Goal: Task Accomplishment & Management: Use online tool/utility

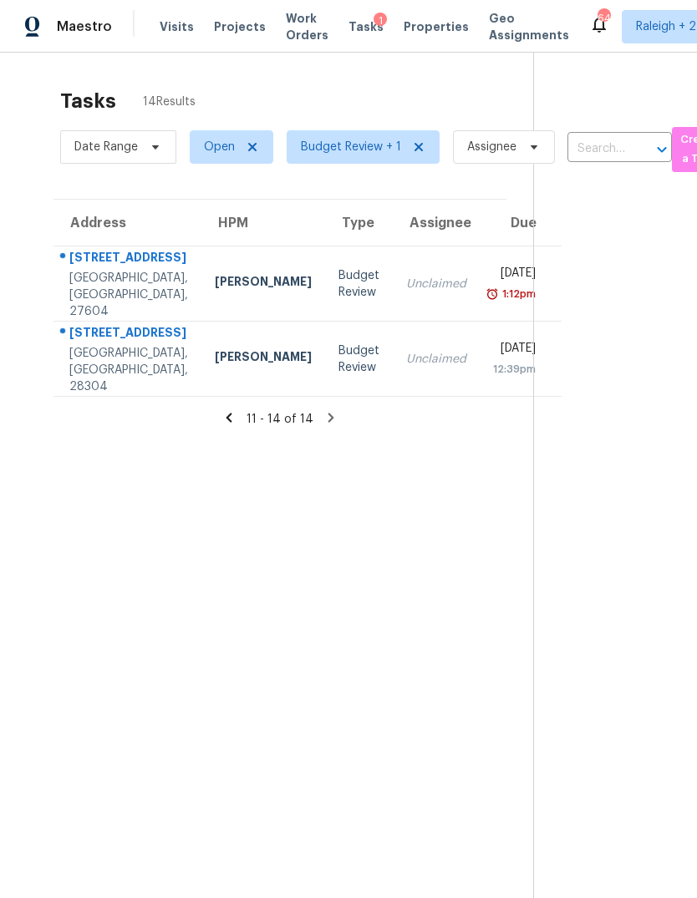
click at [222, 410] on icon at bounding box center [228, 417] width 15 height 15
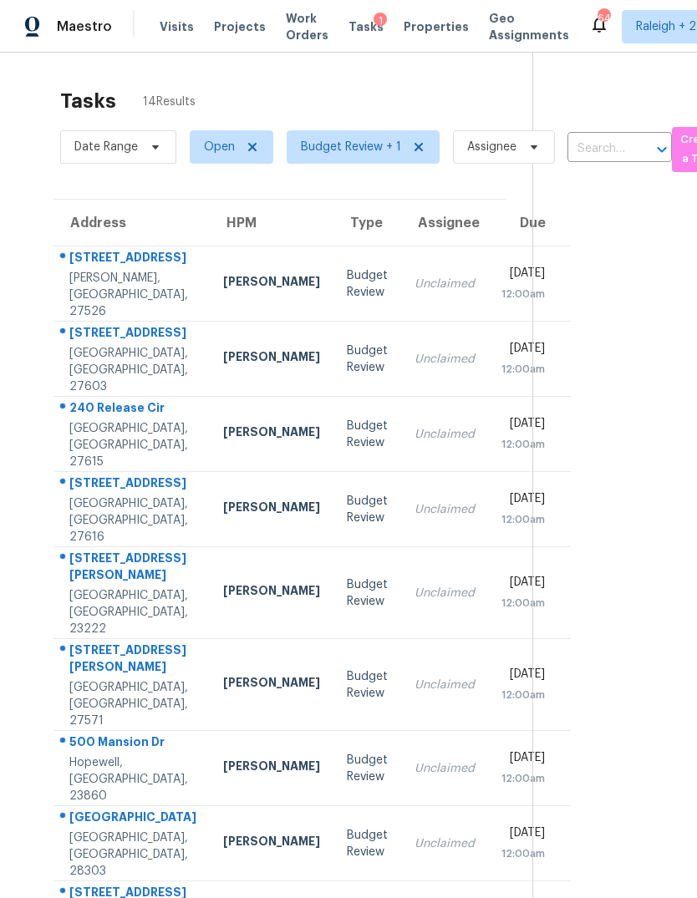
click at [415, 276] on div "Unclaimed" at bounding box center [445, 284] width 60 height 17
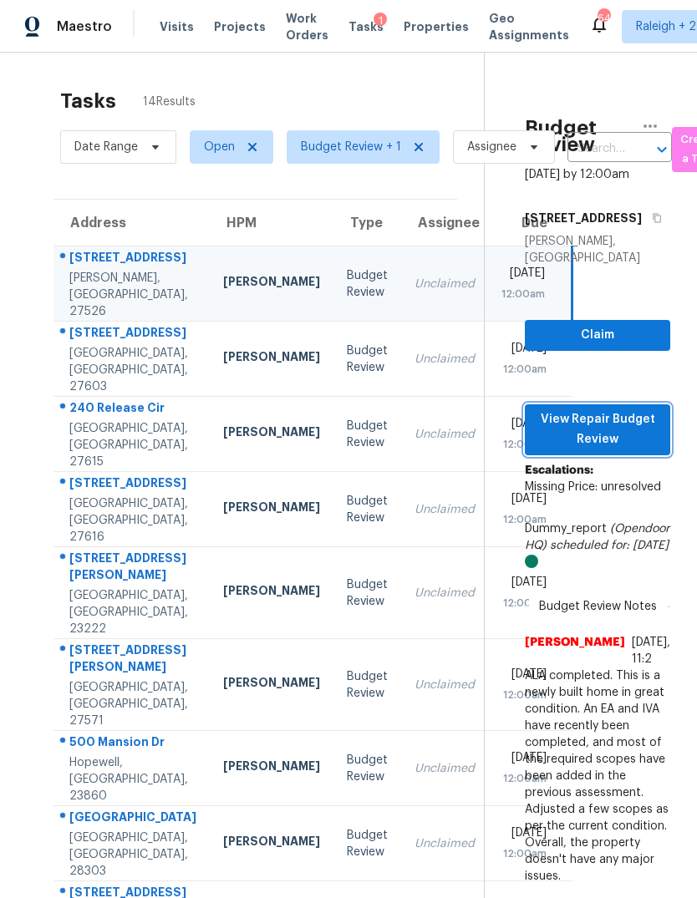
click at [640, 409] on span "View Repair Budget Review" at bounding box center [597, 429] width 119 height 41
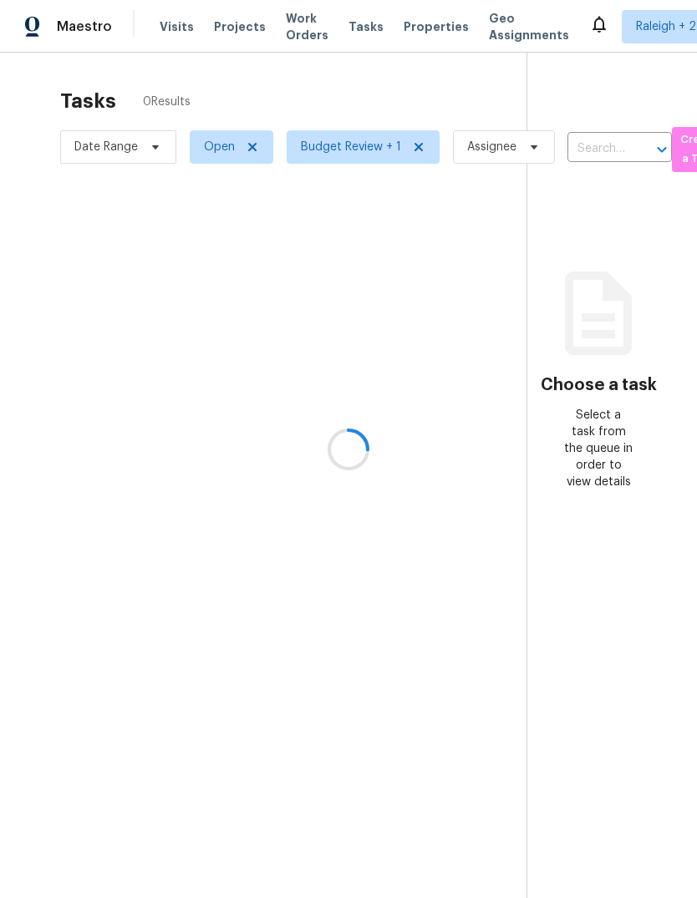
scroll to position [63, 0]
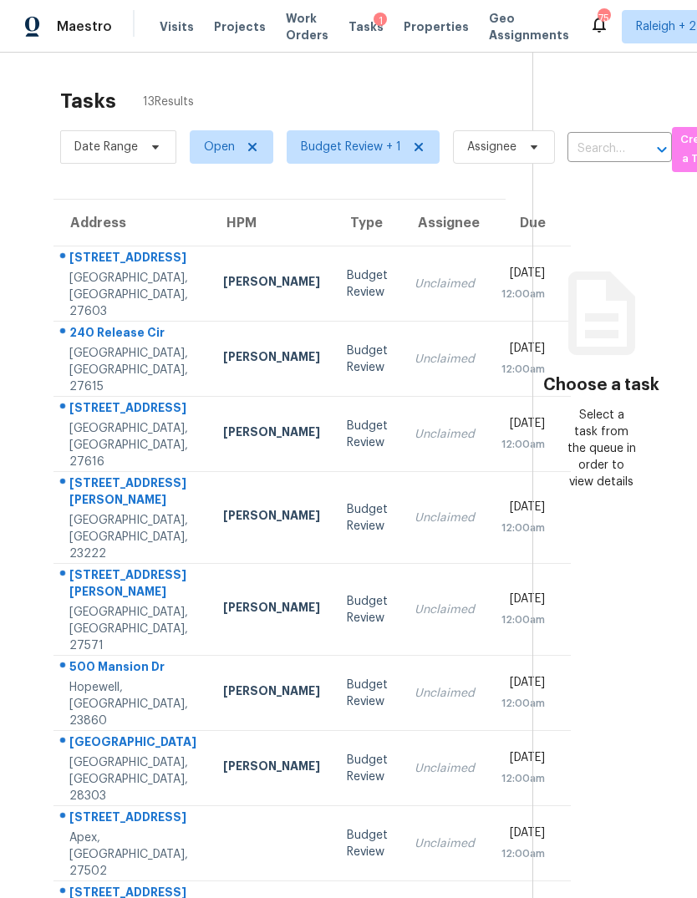
click at [157, 247] on td "[STREET_ADDRESS]" at bounding box center [131, 284] width 156 height 75
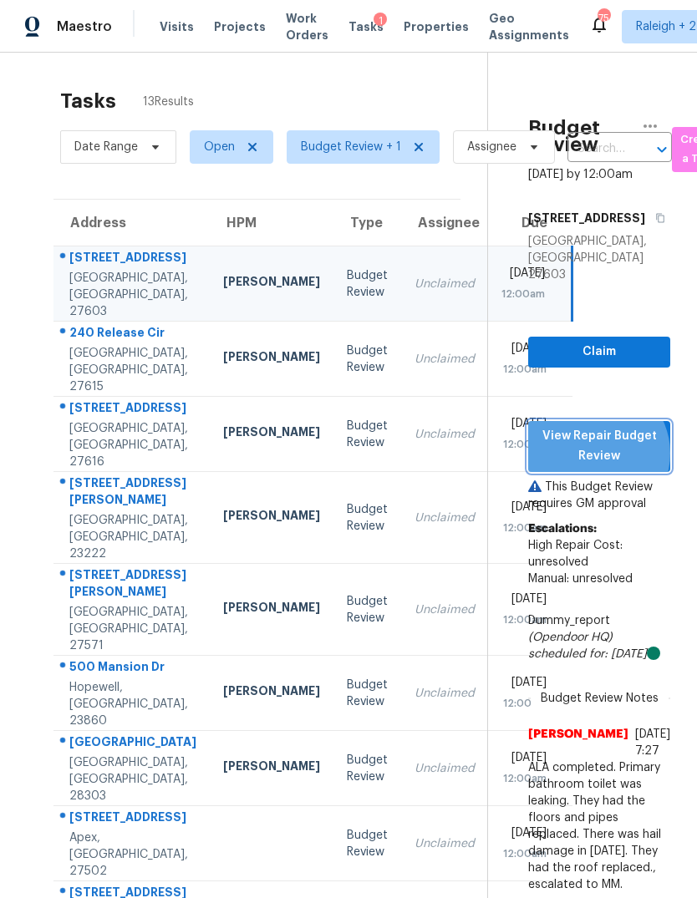
click at [627, 426] on span "View Repair Budget Review" at bounding box center [599, 446] width 115 height 41
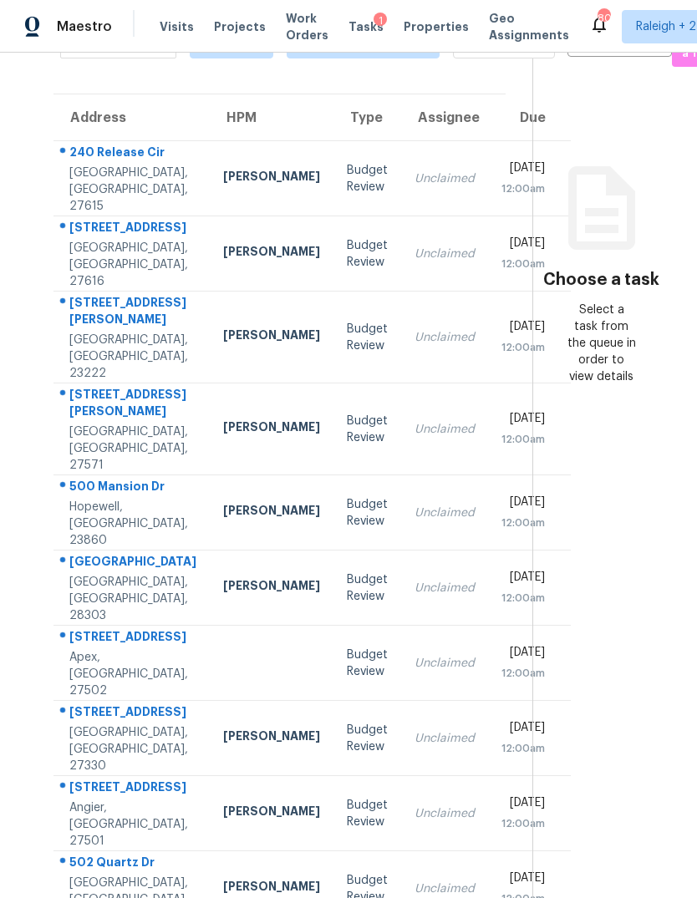
scroll to position [105, 0]
click at [401, 724] on td "Unclaimed" at bounding box center [444, 738] width 87 height 75
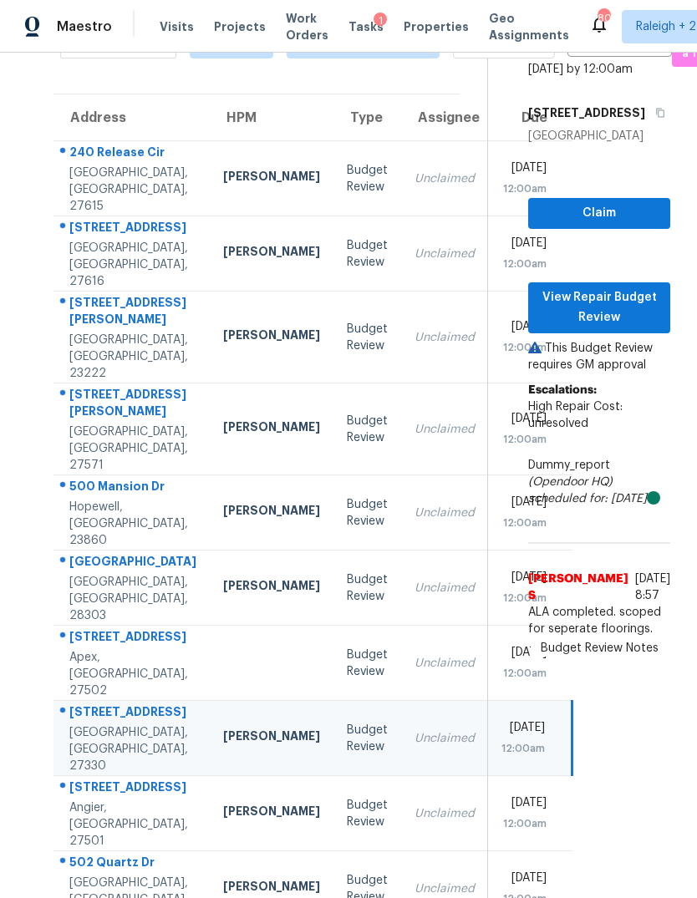
click at [415, 822] on div "Unclaimed" at bounding box center [445, 814] width 60 height 17
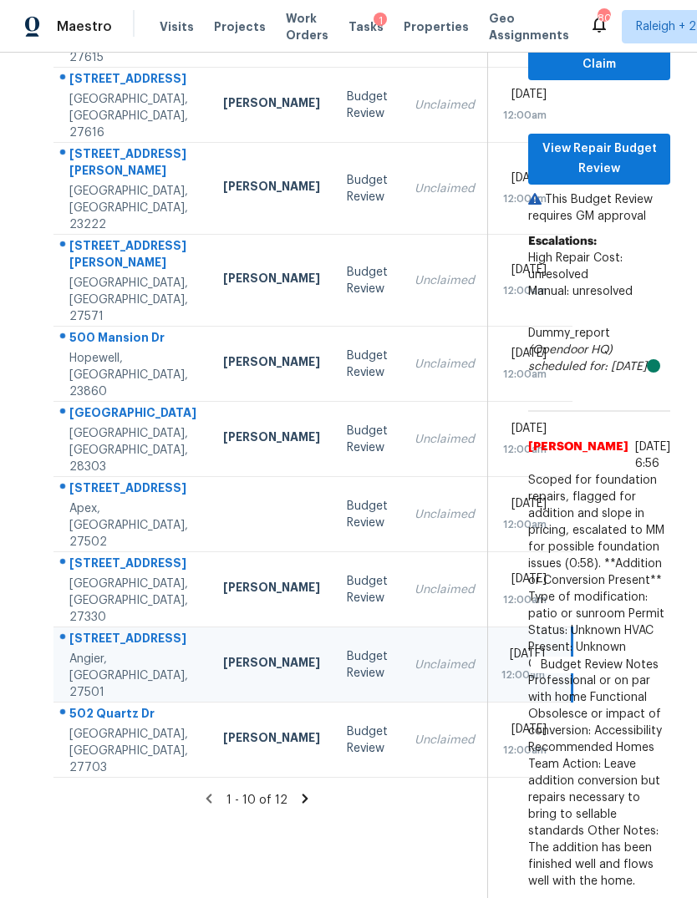
scroll to position [379, -1]
click at [401, 703] on td "Unclaimed" at bounding box center [444, 740] width 87 height 75
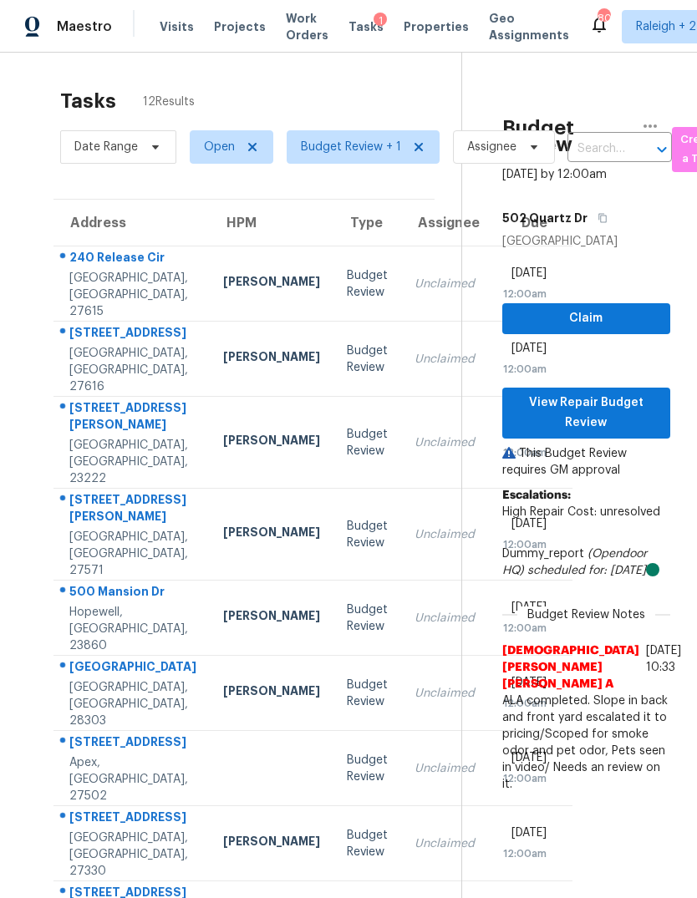
scroll to position [0, 0]
click at [415, 435] on div "Unclaimed" at bounding box center [445, 443] width 60 height 17
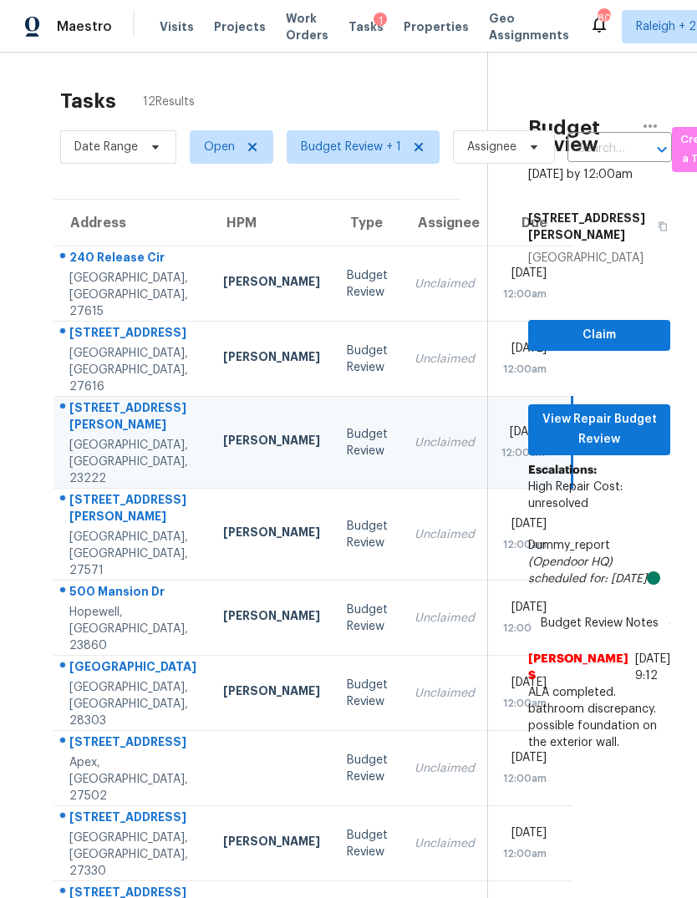
click at [415, 276] on div "Unclaimed" at bounding box center [445, 284] width 60 height 17
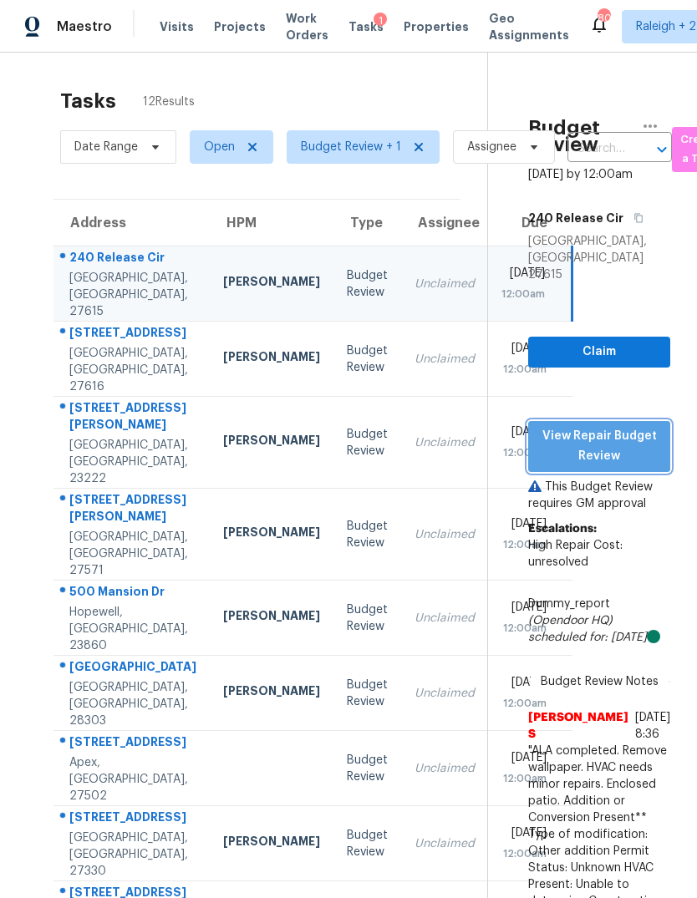
click at [634, 426] on span "View Repair Budget Review" at bounding box center [599, 446] width 115 height 41
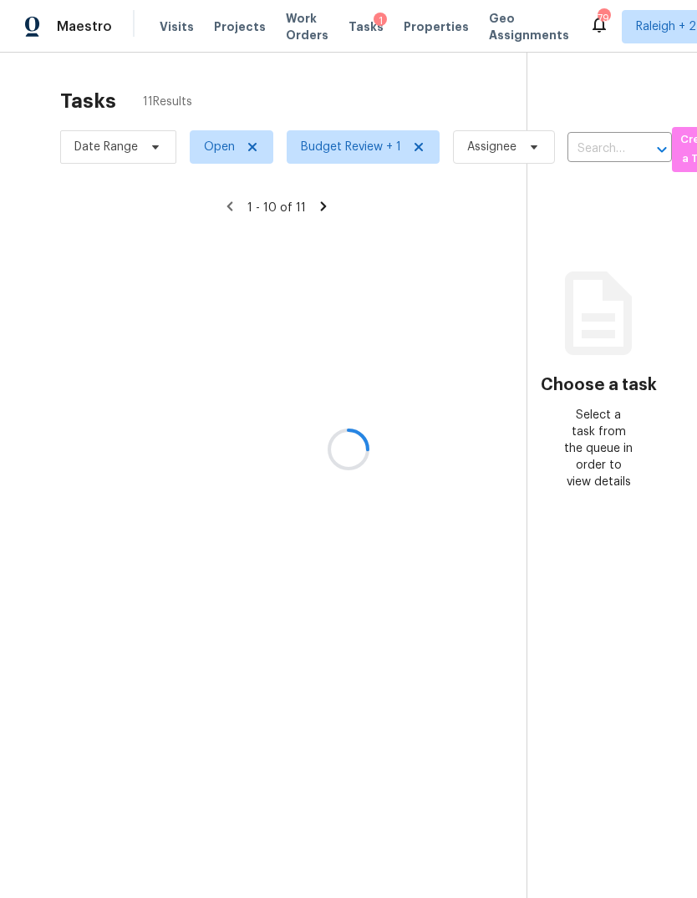
scroll to position [63, 0]
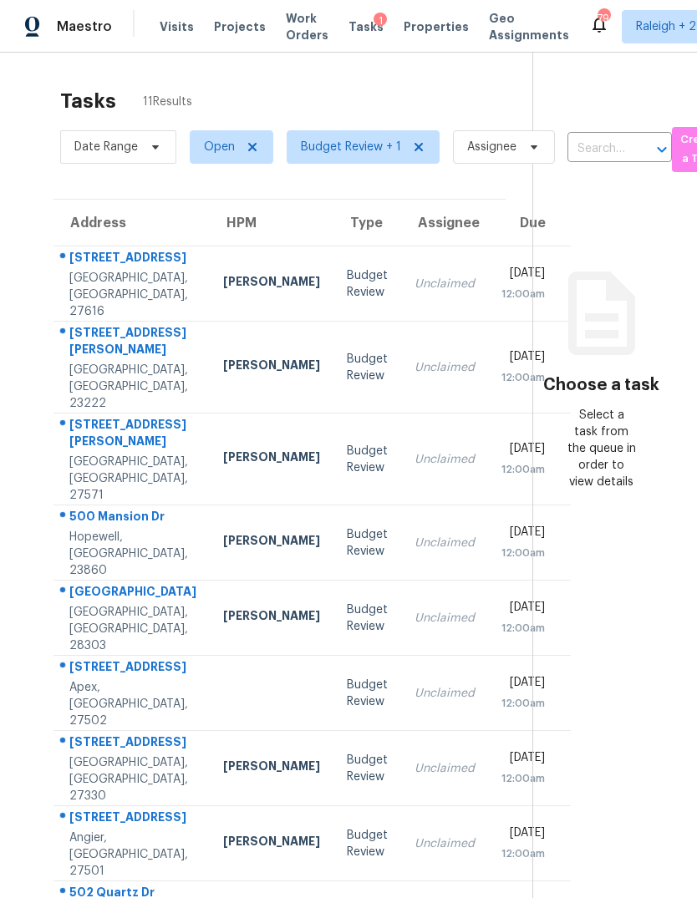
click at [401, 247] on td "Unclaimed" at bounding box center [444, 284] width 87 height 75
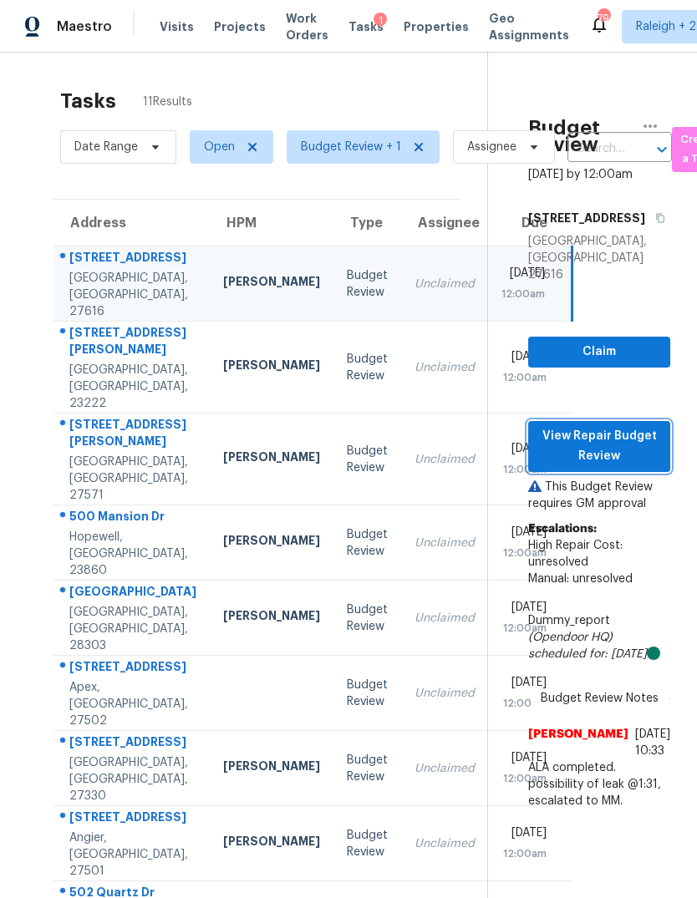
click at [646, 426] on span "View Repair Budget Review" at bounding box center [599, 446] width 115 height 41
